Goal: Task Accomplishment & Management: Contribute content

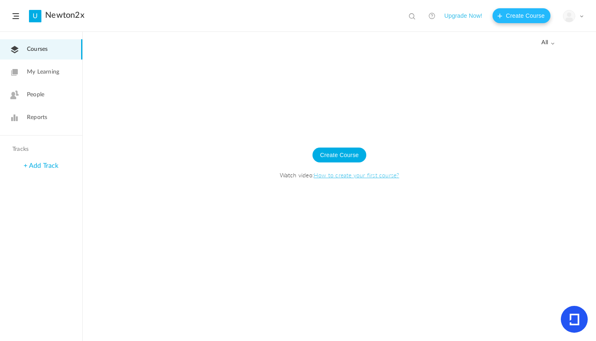
click at [511, 17] on button "Create Course" at bounding box center [521, 15] width 58 height 15
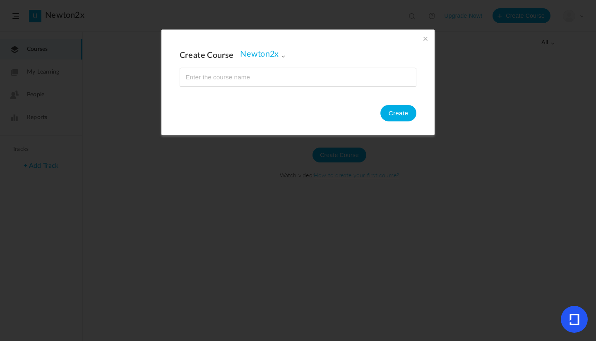
click at [262, 78] on input "name" at bounding box center [298, 77] width 236 height 18
click at [249, 74] on input "name" at bounding box center [298, 77] width 236 height 18
type input "Python basics"
click at [397, 116] on button "Create" at bounding box center [398, 113] width 36 height 17
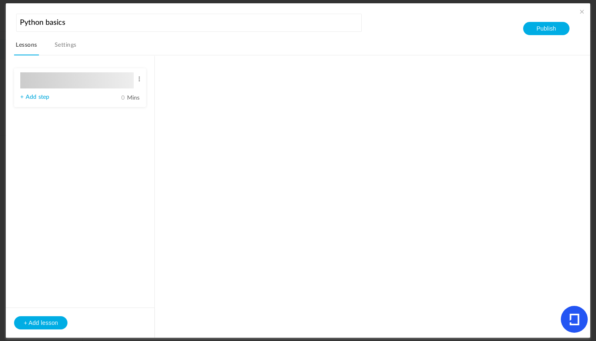
type input "Lesson 1"
type input "0"
type input "Step 1"
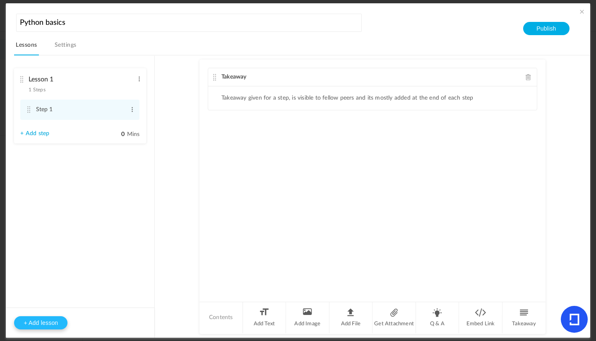
click at [47, 320] on button "+ Add lesson" at bounding box center [40, 323] width 53 height 13
type input "Lesson 2"
type input "0"
type input "Step 1"
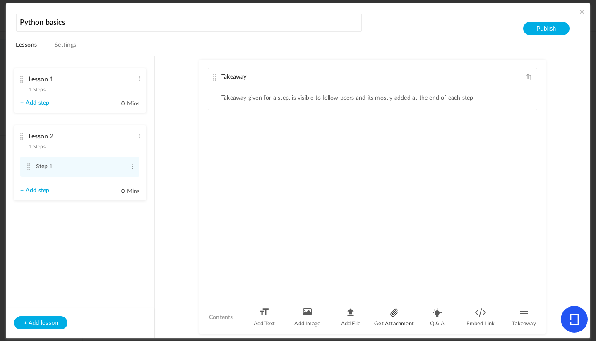
click at [395, 315] on li "Get Attachment" at bounding box center [393, 317] width 43 height 31
click at [528, 135] on span at bounding box center [529, 134] width 6 height 6
click at [290, 93] on ul "Takeaway given for a step, is visible to fellow peers and its mostly added at t…" at bounding box center [372, 98] width 329 height 24
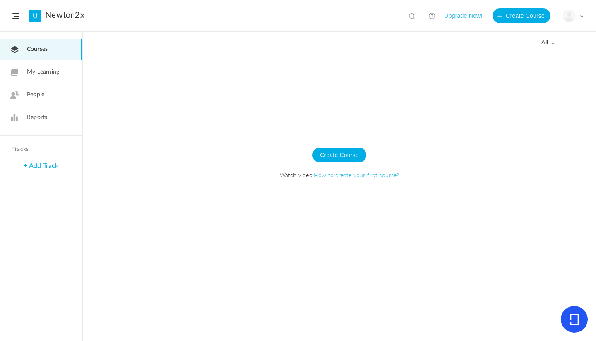
click at [463, 15] on button "Upgrade Now!" at bounding box center [463, 15] width 38 height 15
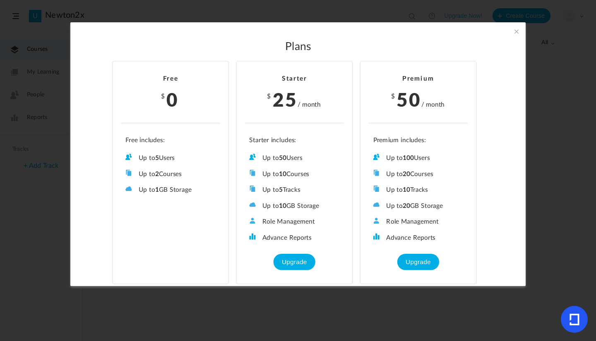
click at [516, 29] on span at bounding box center [516, 31] width 9 height 9
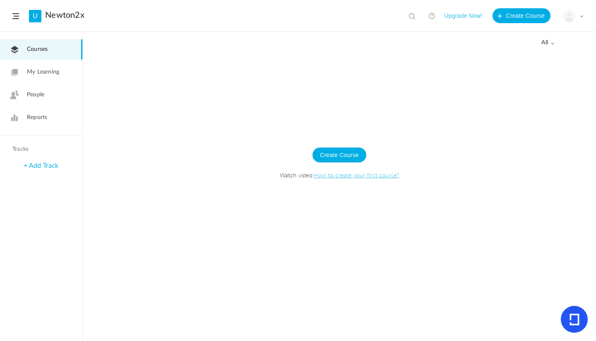
click at [51, 70] on span "My Learning" at bounding box center [43, 72] width 32 height 9
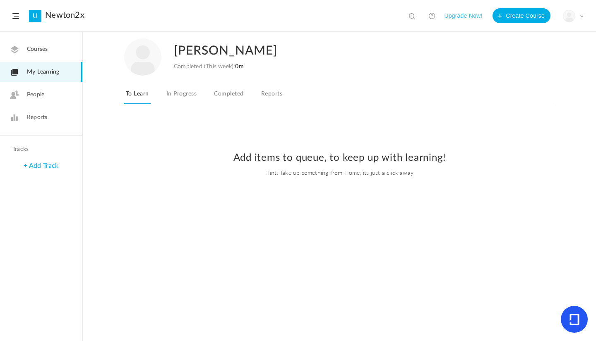
click at [17, 15] on span at bounding box center [15, 16] width 7 height 6
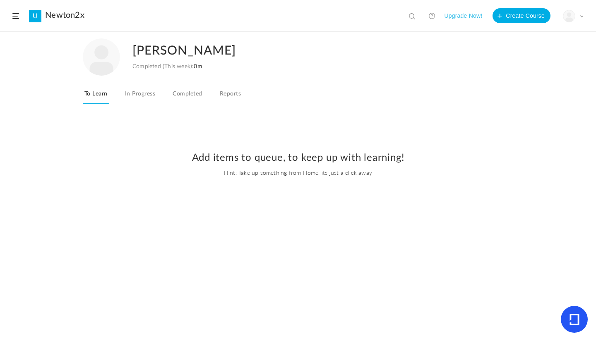
click at [17, 15] on span at bounding box center [15, 16] width 7 height 6
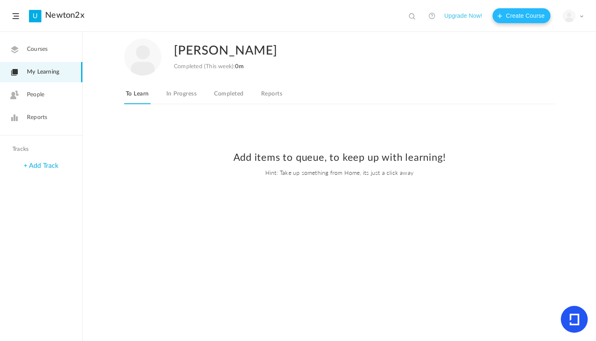
click at [507, 15] on button "Create Course" at bounding box center [521, 15] width 58 height 15
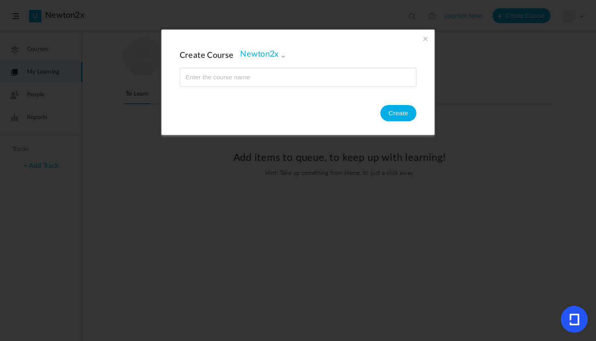
click at [281, 55] on span at bounding box center [283, 56] width 5 height 5
click at [425, 39] on span at bounding box center [425, 38] width 9 height 9
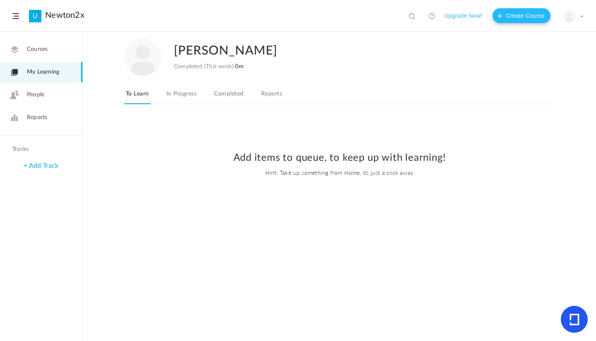
click at [519, 17] on button "Create Course" at bounding box center [521, 15] width 58 height 15
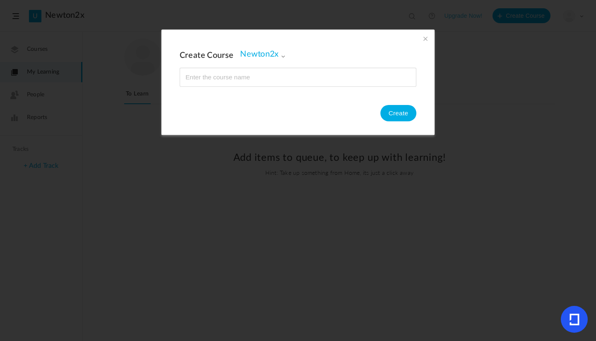
click at [241, 81] on input "name" at bounding box center [298, 77] width 236 height 18
type input "Python Basics"
click at [403, 112] on button "Create" at bounding box center [398, 113] width 36 height 17
click at [425, 38] on span at bounding box center [425, 38] width 9 height 9
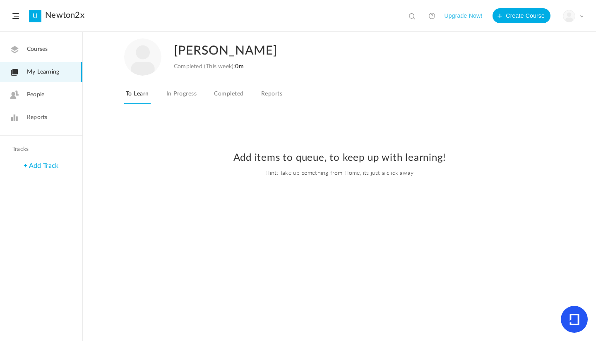
click at [42, 49] on span "Courses" at bounding box center [37, 49] width 21 height 9
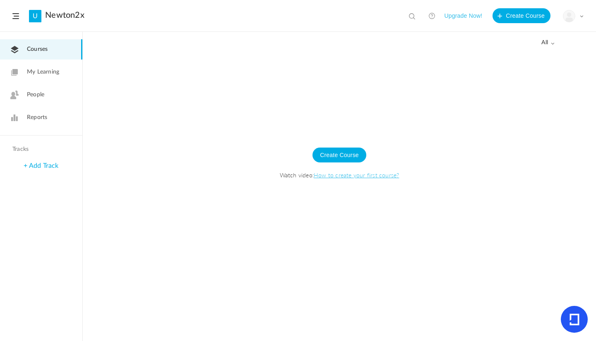
click at [548, 45] on span "all" at bounding box center [547, 42] width 13 height 7
click at [345, 78] on div at bounding box center [339, 197] width 513 height 290
click at [550, 43] on span at bounding box center [552, 43] width 4 height 4
click at [486, 77] on link "Drafts" at bounding box center [515, 75] width 78 height 15
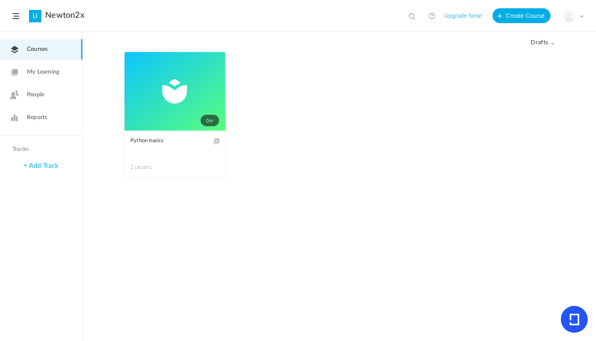
click at [155, 93] on link "0m" at bounding box center [175, 91] width 101 height 79
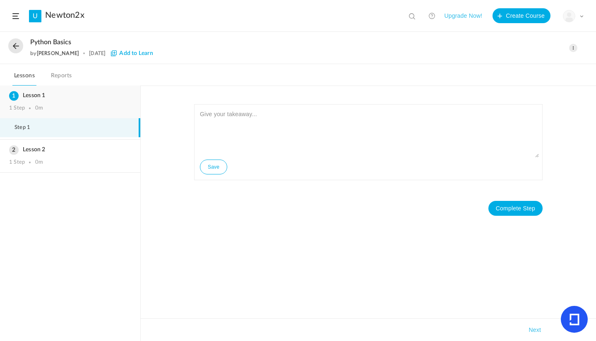
click at [55, 99] on h3 "Lesson 1" at bounding box center [70, 95] width 122 height 7
click at [573, 322] on icon at bounding box center [574, 320] width 10 height 12
click at [48, 101] on div "Lesson 1 1 Step 0m" at bounding box center [70, 102] width 140 height 33
click at [59, 151] on h3 "Lesson 2" at bounding box center [70, 149] width 122 height 7
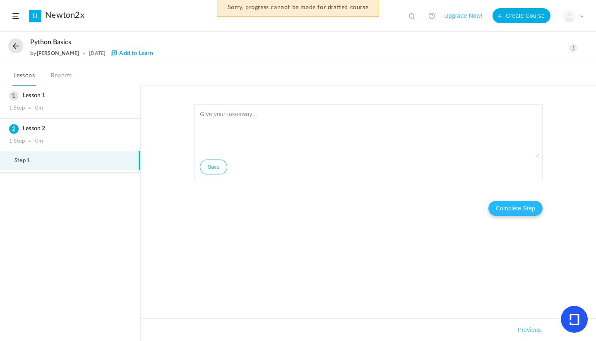
click at [506, 208] on button "Complete Step" at bounding box center [515, 208] width 54 height 15
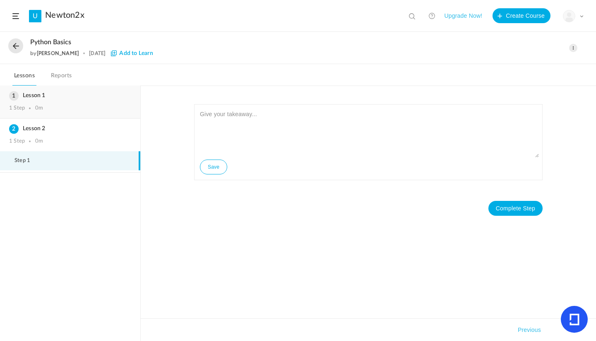
click at [68, 101] on div "Lesson 1 1 Step 0m" at bounding box center [70, 102] width 140 height 33
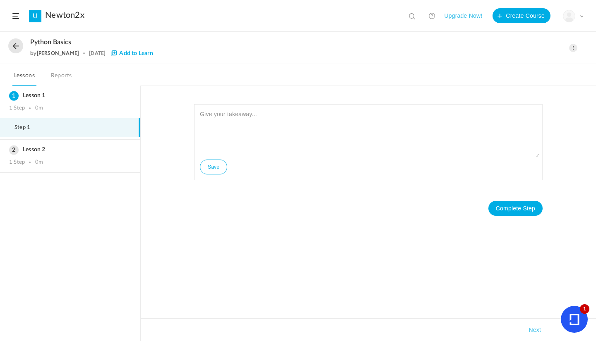
click at [62, 76] on link "Reports" at bounding box center [61, 78] width 24 height 16
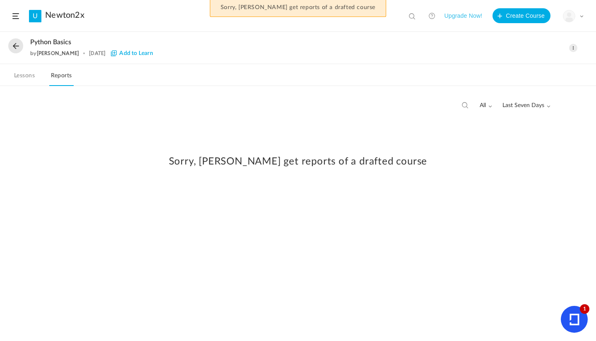
click at [24, 76] on link "Lessons" at bounding box center [24, 78] width 24 height 16
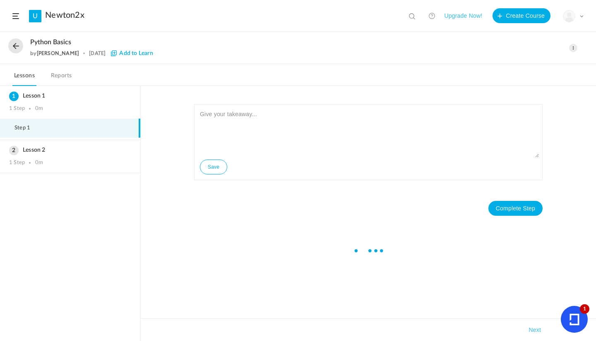
click at [16, 44] on button at bounding box center [15, 45] width 15 height 15
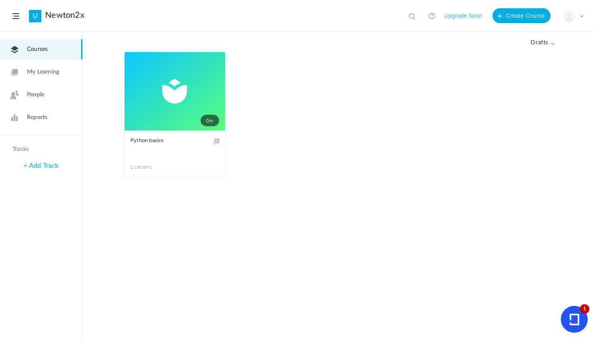
click at [0, 0] on span at bounding box center [0, 0] width 0 height 0
click at [0, 0] on link "Edit" at bounding box center [0, 0] width 0 height 0
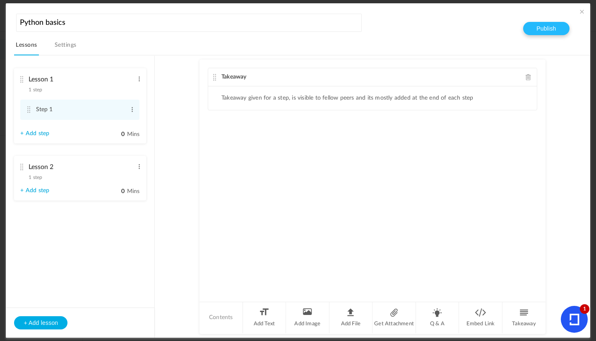
click at [542, 32] on button "Publish" at bounding box center [546, 28] width 46 height 13
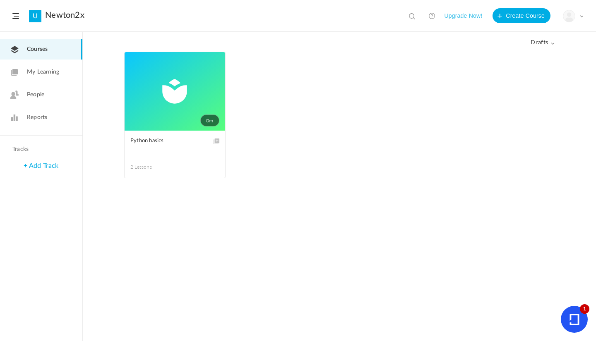
click at [28, 111] on link "Reports" at bounding box center [41, 118] width 82 height 20
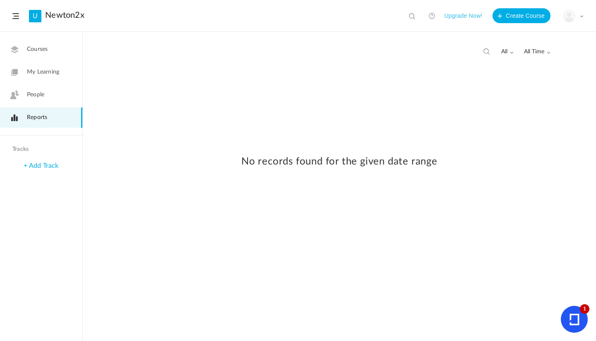
click at [34, 48] on span "Courses" at bounding box center [37, 49] width 21 height 9
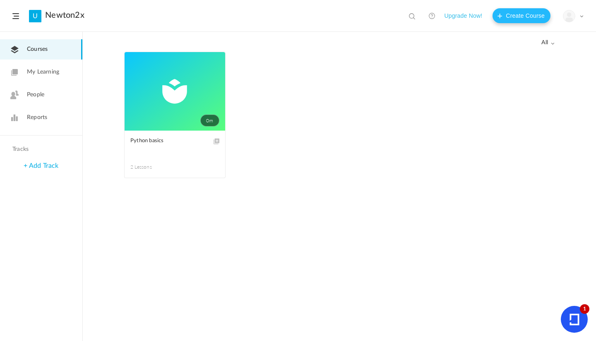
click at [518, 14] on button "Create Course" at bounding box center [521, 15] width 58 height 15
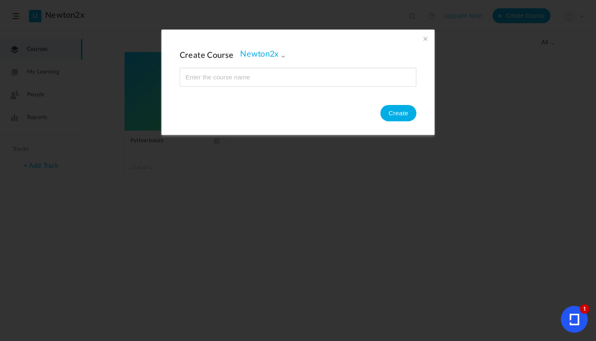
click at [239, 68] on input "name" at bounding box center [298, 77] width 236 height 18
type input "VLSI Basics"
click at [391, 114] on button "Create" at bounding box center [398, 113] width 36 height 17
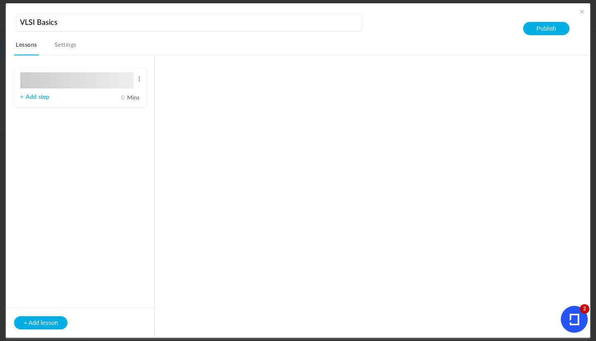
type input "Lesson 1"
type input "0"
type input "Step 1"
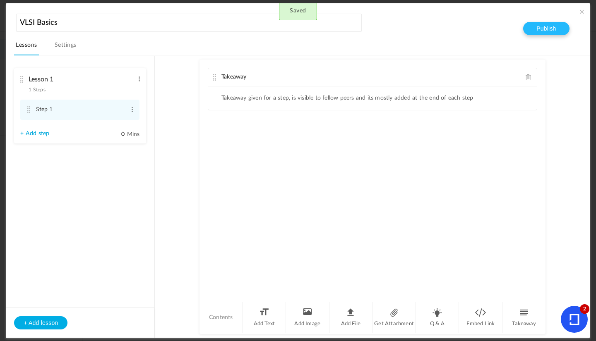
click at [542, 29] on button "Publish" at bounding box center [546, 28] width 46 height 13
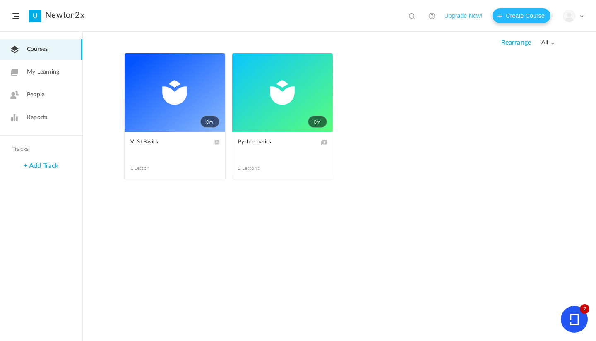
click at [521, 10] on button "Create Course" at bounding box center [521, 15] width 58 height 15
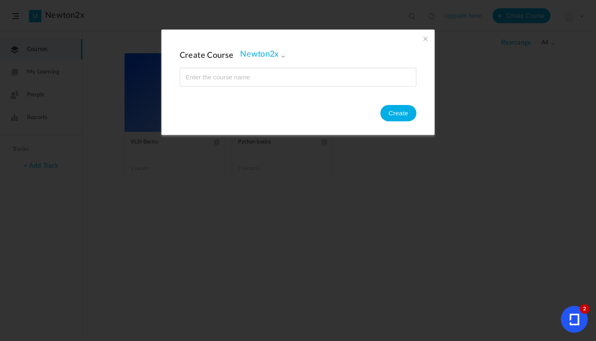
click at [251, 77] on input "name" at bounding box center [298, 77] width 236 height 18
click at [216, 77] on input "name" at bounding box center [298, 77] width 236 height 18
type input "Embedded System"
click at [401, 111] on button "Create" at bounding box center [398, 113] width 36 height 17
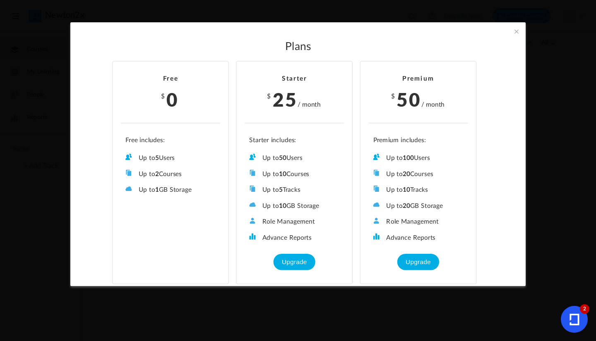
click at [165, 170] on li "Up to 2 Courses" at bounding box center [170, 174] width 90 height 9
click at [516, 30] on span at bounding box center [516, 31] width 9 height 9
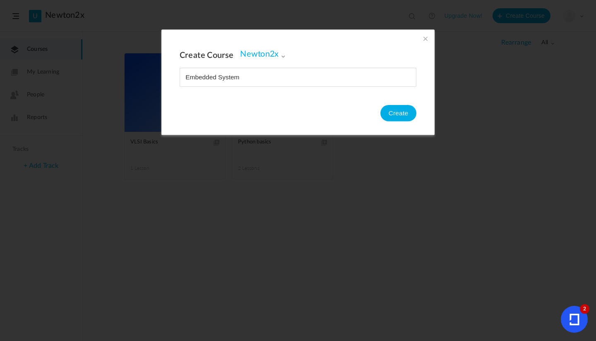
click at [576, 320] on icon at bounding box center [574, 320] width 10 height 12
click at [403, 109] on button "Create" at bounding box center [398, 113] width 36 height 17
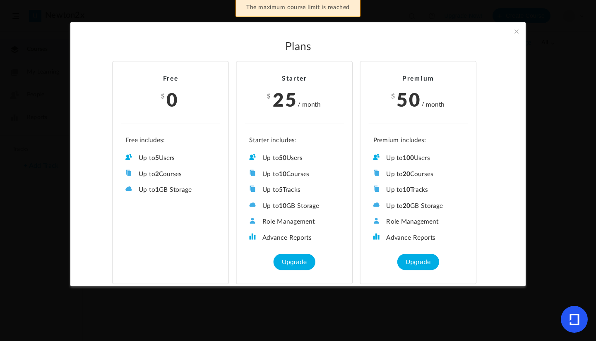
click at [158, 139] on ul "Up to 5 Users Up to 2 Courses Up to 0 Tracks Up to 1 GB Storage Role Management…" at bounding box center [170, 166] width 99 height 58
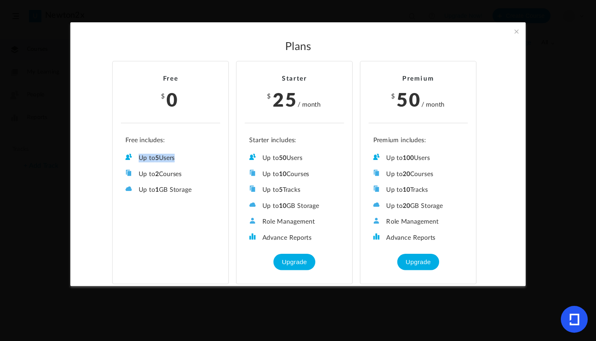
click at [158, 139] on ul "Up to 5 Users Up to 2 Courses Up to 0 Tracks Up to 1 GB Storage Role Management…" at bounding box center [170, 166] width 99 height 58
click at [161, 109] on li "Free $ 0 Up to 5 Users Up to 2 Courses Up to 0 Tracks Up to 1 GB Storage Role M…" at bounding box center [170, 172] width 117 height 223
click at [518, 34] on span at bounding box center [516, 31] width 9 height 9
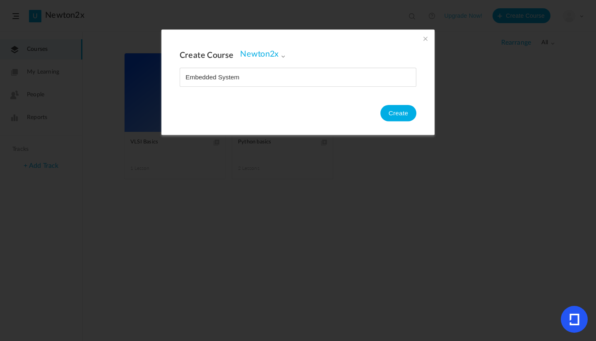
click at [281, 54] on span at bounding box center [283, 56] width 5 height 5
click at [424, 38] on span at bounding box center [425, 38] width 9 height 9
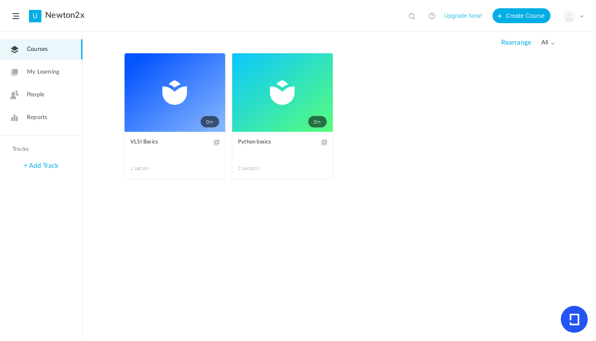
click at [49, 72] on span "My Learning" at bounding box center [43, 72] width 32 height 9
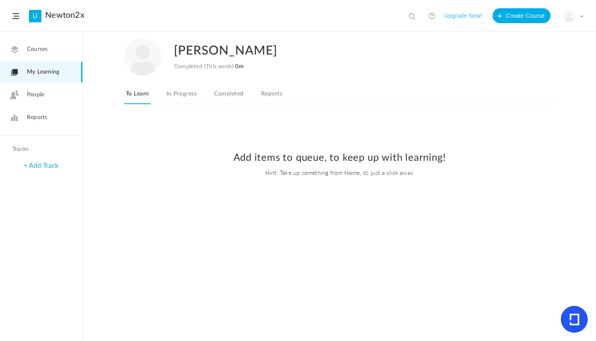
click at [51, 53] on link "Courses" at bounding box center [41, 49] width 82 height 20
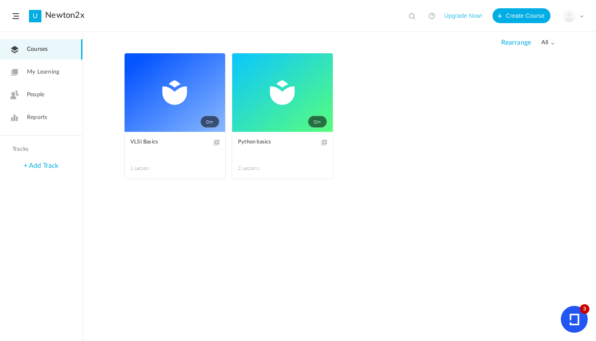
click at [46, 70] on span "My Learning" at bounding box center [43, 72] width 32 height 9
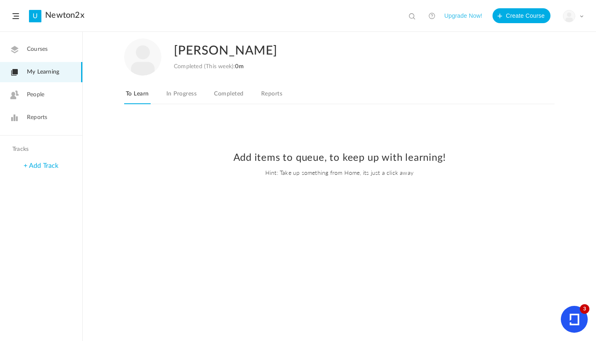
click at [46, 42] on link "Courses" at bounding box center [41, 49] width 82 height 20
